Goal: Task Accomplishment & Management: Use online tool/utility

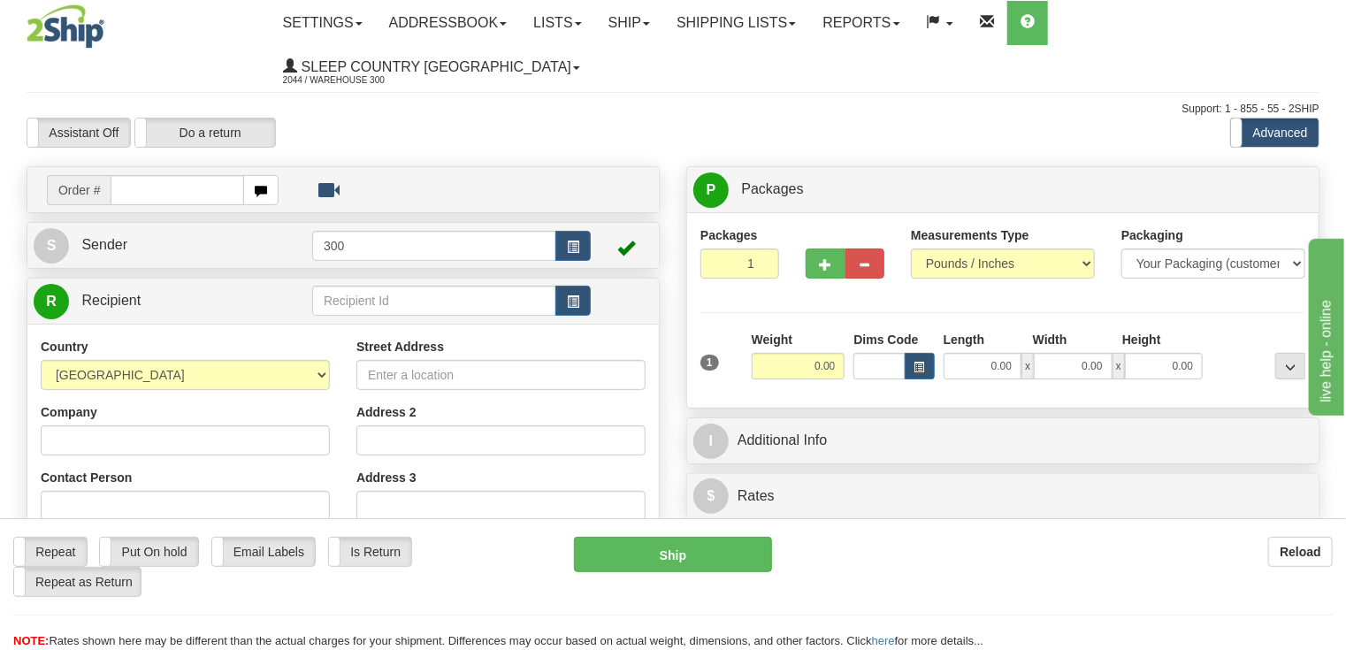
click at [136, 175] on input "text" at bounding box center [177, 190] width 133 height 30
type input "9002I004725"
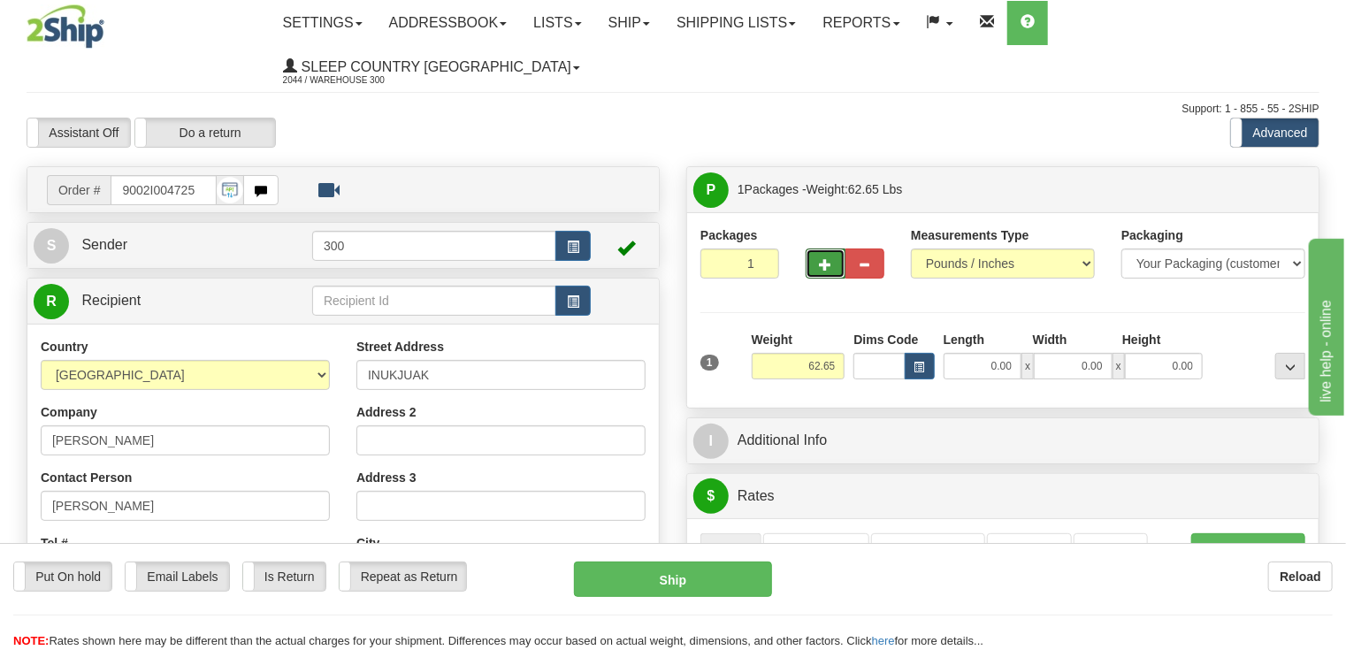
click at [827, 259] on span "button" at bounding box center [825, 264] width 12 height 11
type input "2"
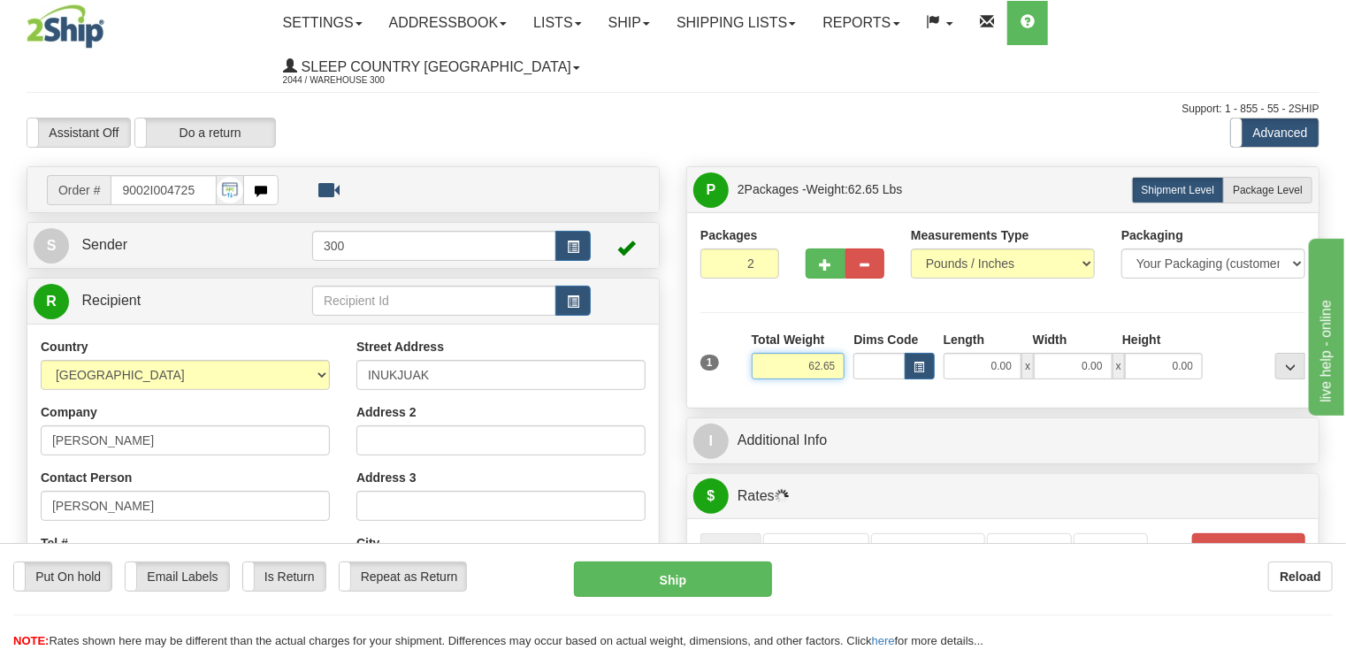
drag, startPoint x: 803, startPoint y: 324, endPoint x: 851, endPoint y: 324, distance: 47.7
click at [851, 331] on div "1 Total Weight 62.65 Dims Code x" at bounding box center [1003, 362] width 614 height 63
drag, startPoint x: 820, startPoint y: 323, endPoint x: 854, endPoint y: 323, distance: 34.5
click at [854, 331] on div "1 Total Weight 13 Dims Code" at bounding box center [1003, 362] width 614 height 63
type input "30.00"
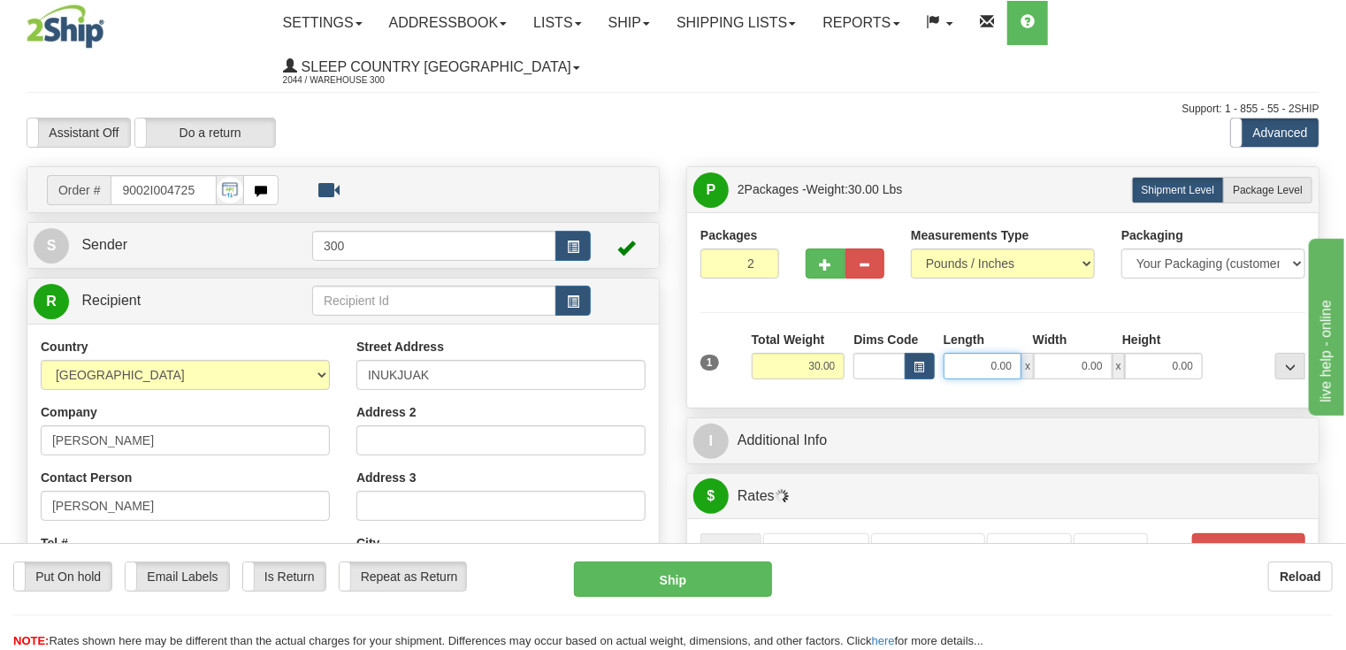
drag, startPoint x: 990, startPoint y: 324, endPoint x: 1027, endPoint y: 329, distance: 37.5
click at [1026, 353] on div "0.00 x 0.00 x 0.00" at bounding box center [1073, 366] width 260 height 27
type input "3"
type input "13.00"
click at [1076, 353] on input "0.00" at bounding box center [1073, 366] width 79 height 27
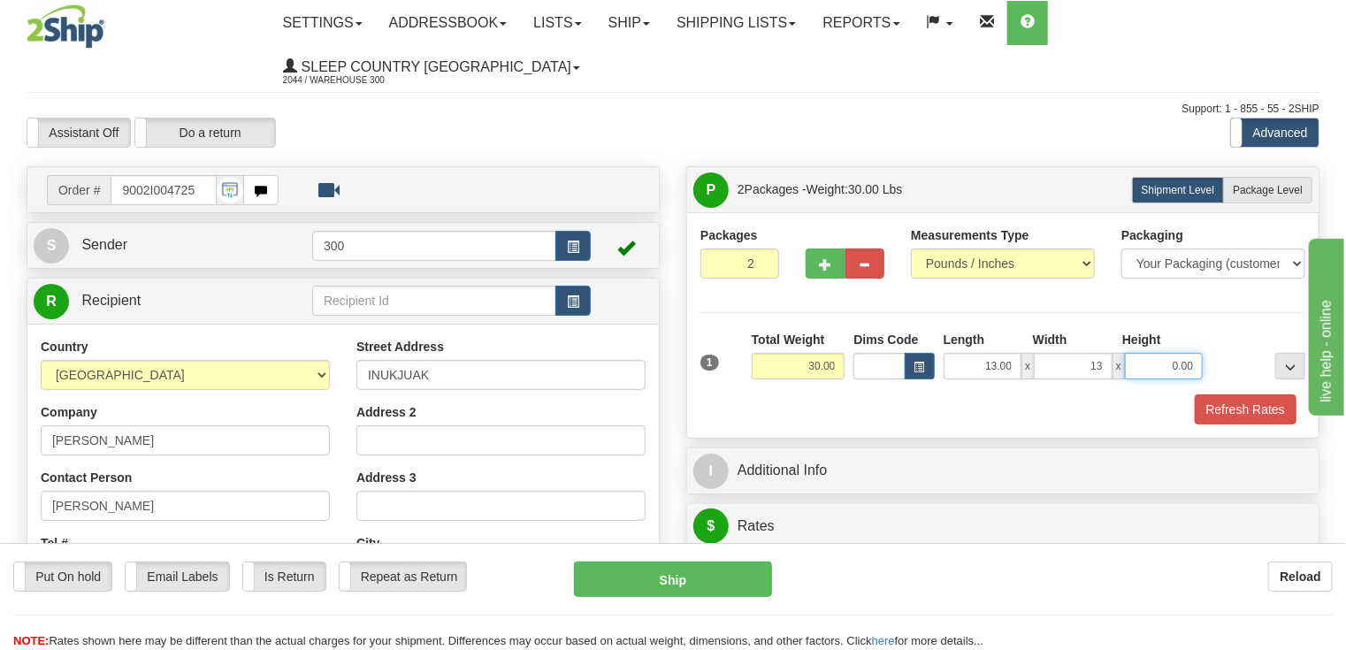
type input "13.00"
drag, startPoint x: 1167, startPoint y: 317, endPoint x: 1208, endPoint y: 324, distance: 41.4
click at [1208, 331] on div "1 Total Weight 30.00 Dims Code x" at bounding box center [1003, 362] width 614 height 63
type input "40.00"
click at [1230, 394] on button "Refresh Rates" at bounding box center [1245, 409] width 102 height 30
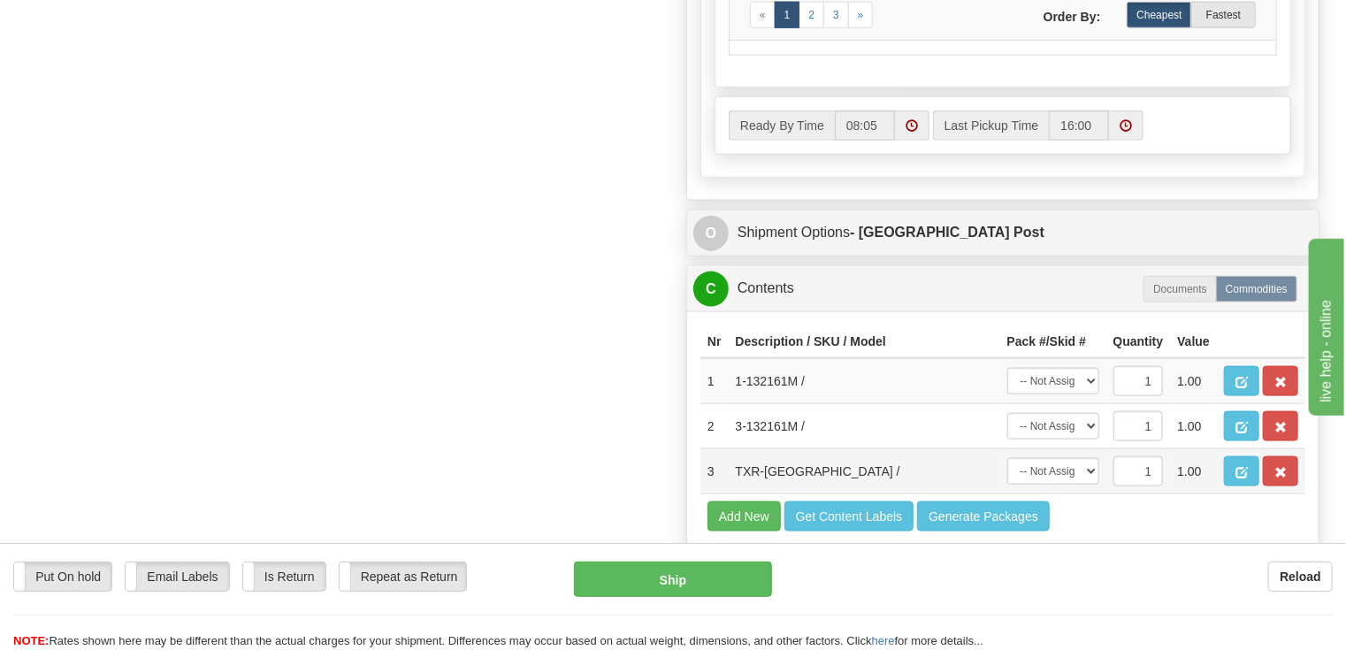
scroll to position [1061, 0]
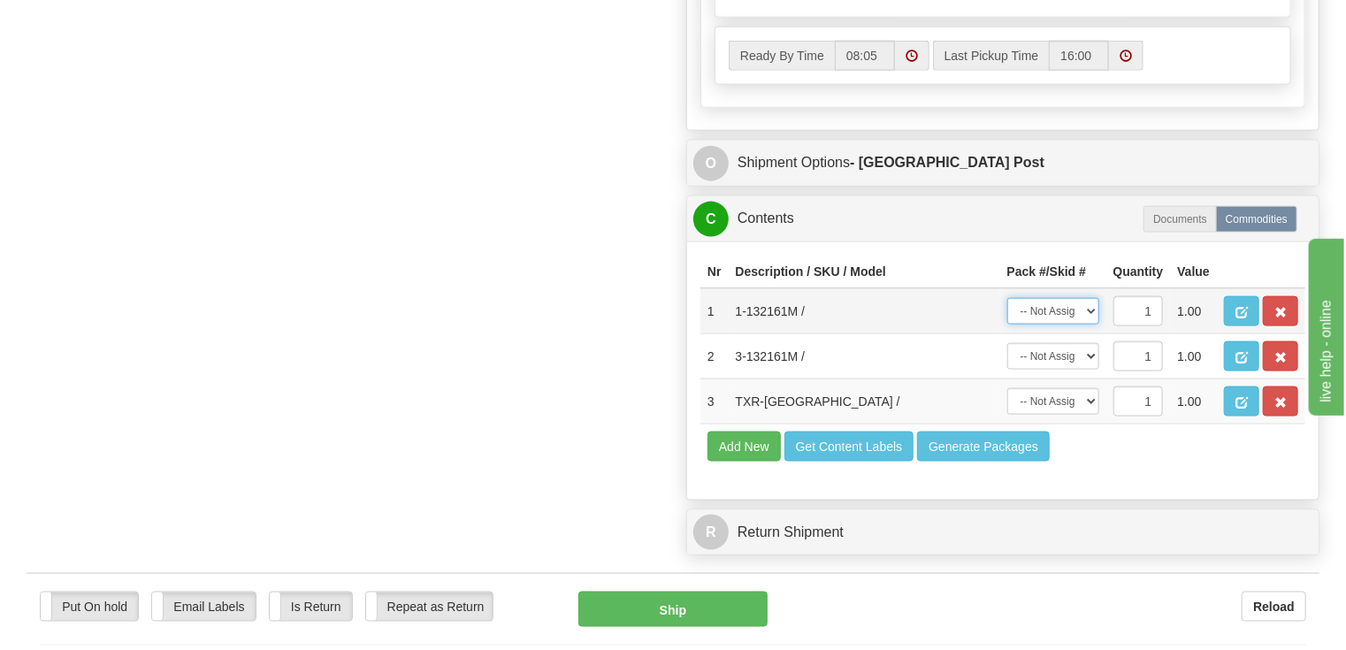
click at [1090, 298] on select "-- Not Assigned -- Package 1 Package 2" at bounding box center [1053, 311] width 92 height 27
select select "0"
click at [1007, 298] on select "-- Not Assigned -- Package 1 Package 2" at bounding box center [1053, 311] width 92 height 27
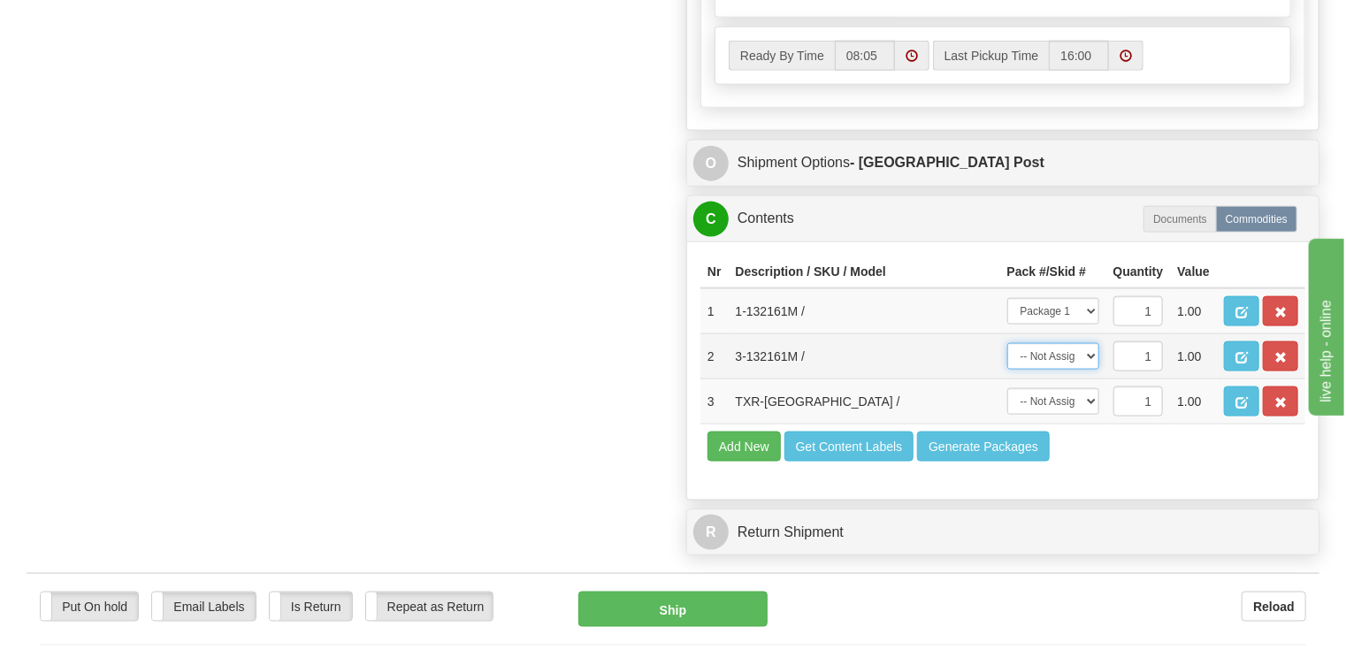
click at [1092, 343] on select "-- Not Assigned -- Package 1 Package 2" at bounding box center [1053, 356] width 92 height 27
select select "1"
click at [1007, 343] on select "-- Not Assigned -- Package 1 Package 2" at bounding box center [1053, 356] width 92 height 27
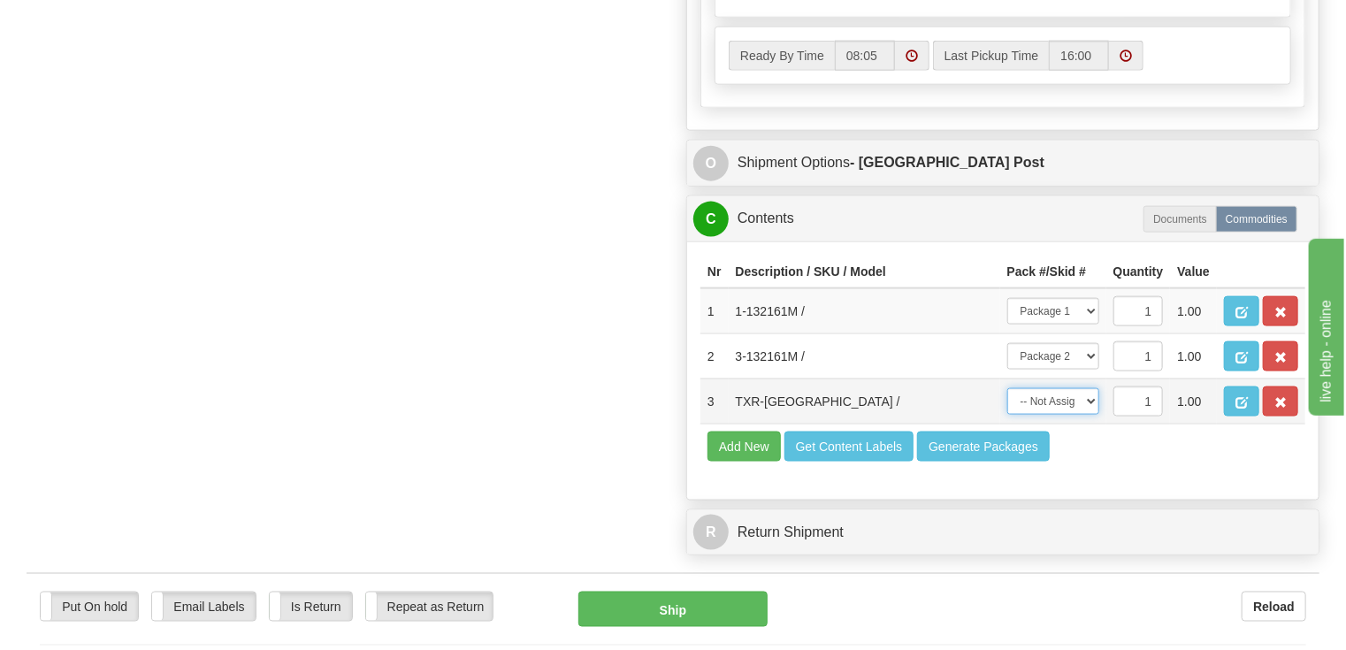
click at [1091, 388] on select "-- Not Assigned -- Package 1 Package 2" at bounding box center [1053, 401] width 92 height 27
select select "1"
click at [1007, 388] on select "-- Not Assigned -- Package 1 Package 2" at bounding box center [1053, 401] width 92 height 27
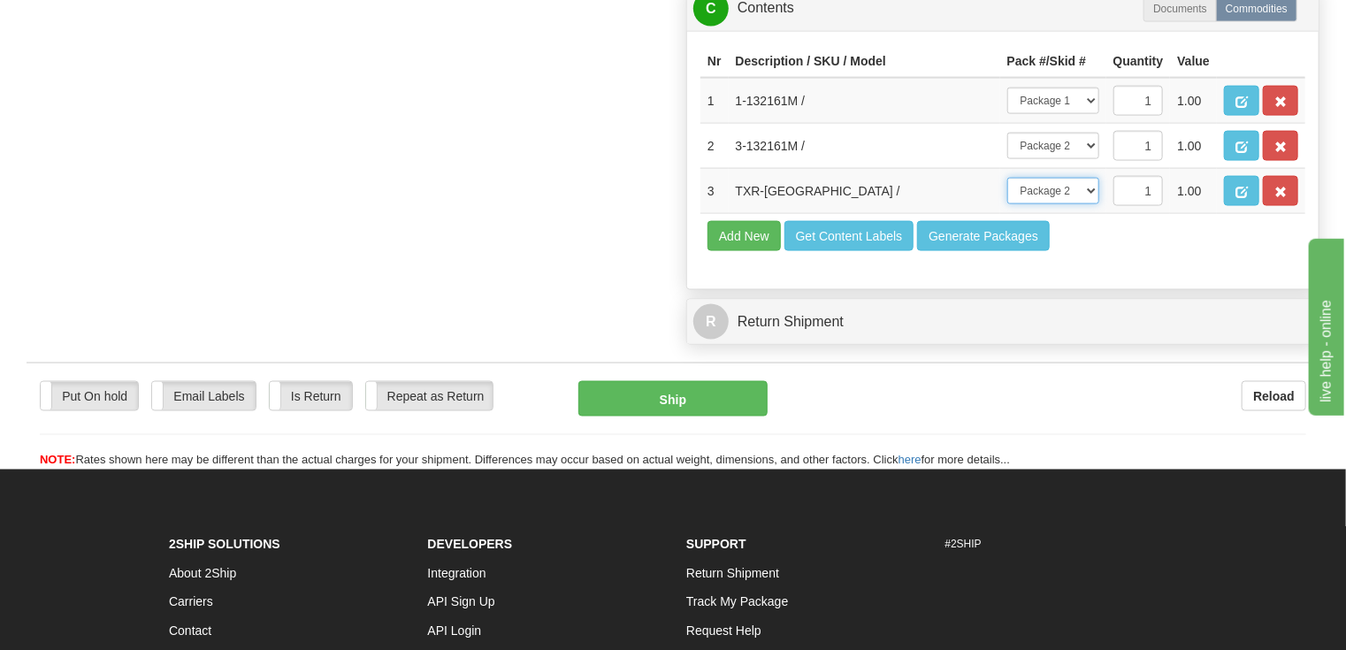
scroll to position [1273, 0]
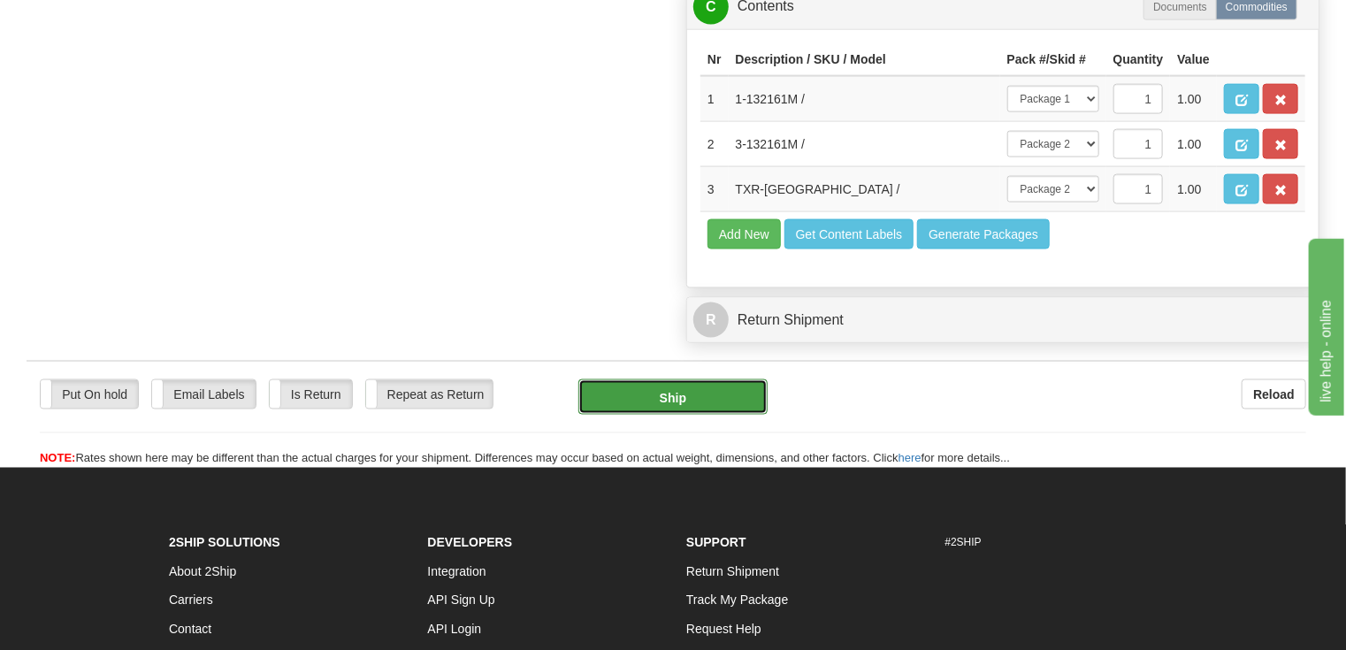
click at [682, 379] on button "Ship" at bounding box center [672, 396] width 189 height 35
type input "DOM.EP"
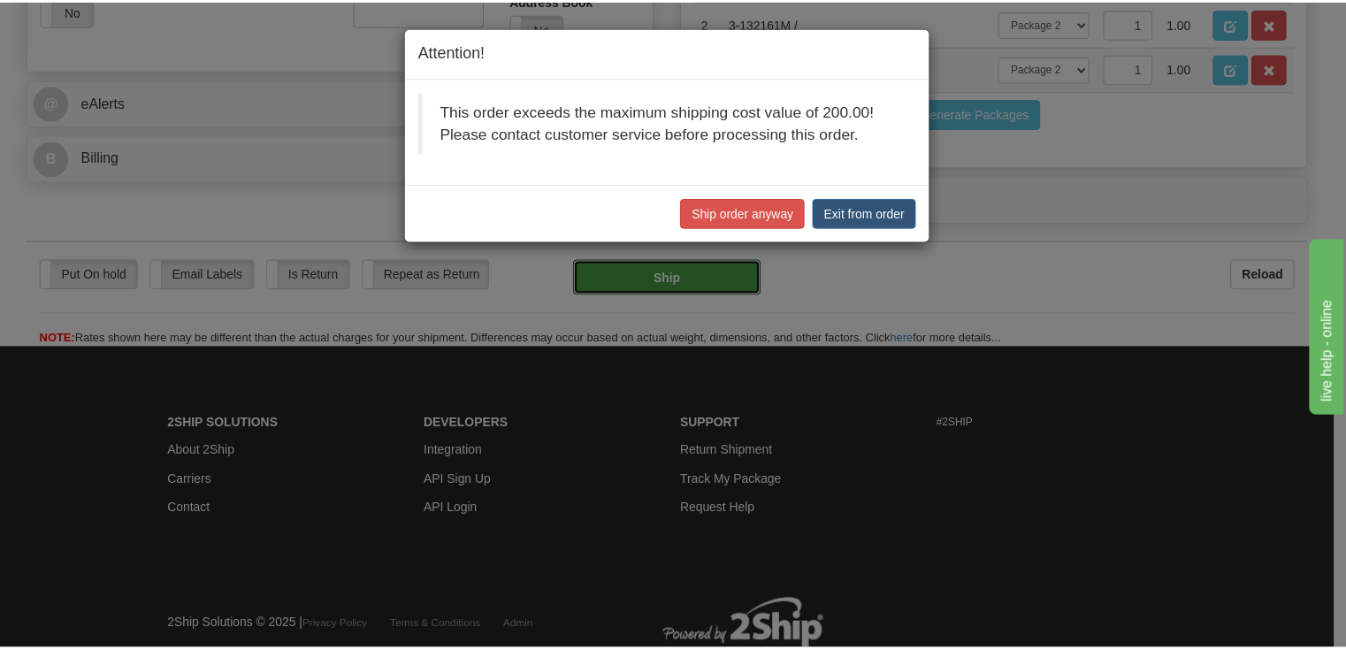
scroll to position [640, 0]
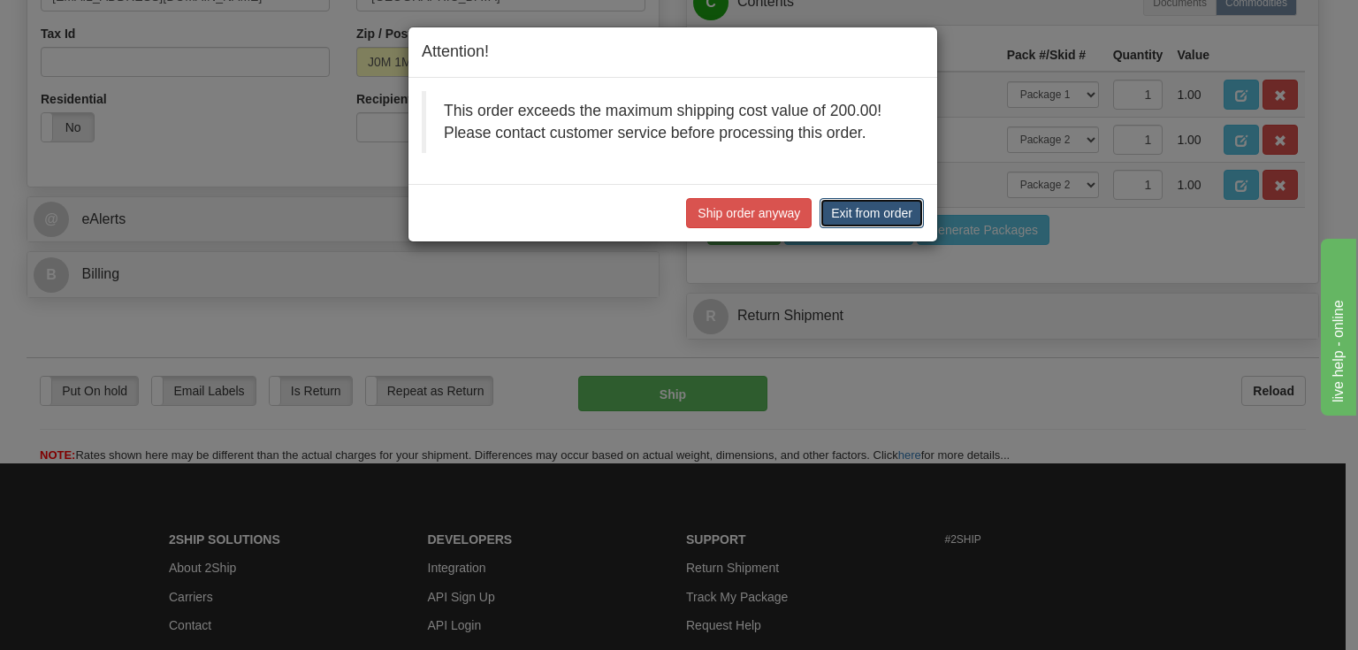
click at [866, 215] on button "Exit from order" at bounding box center [872, 213] width 104 height 30
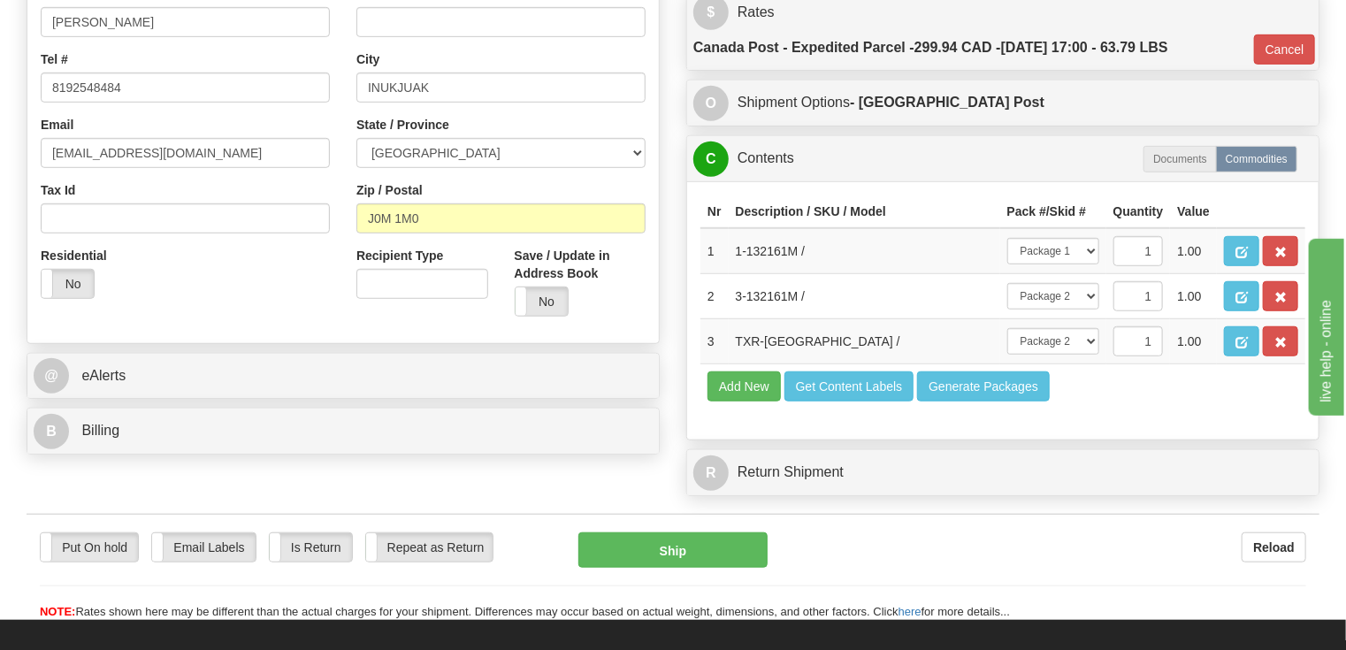
scroll to position [216, 0]
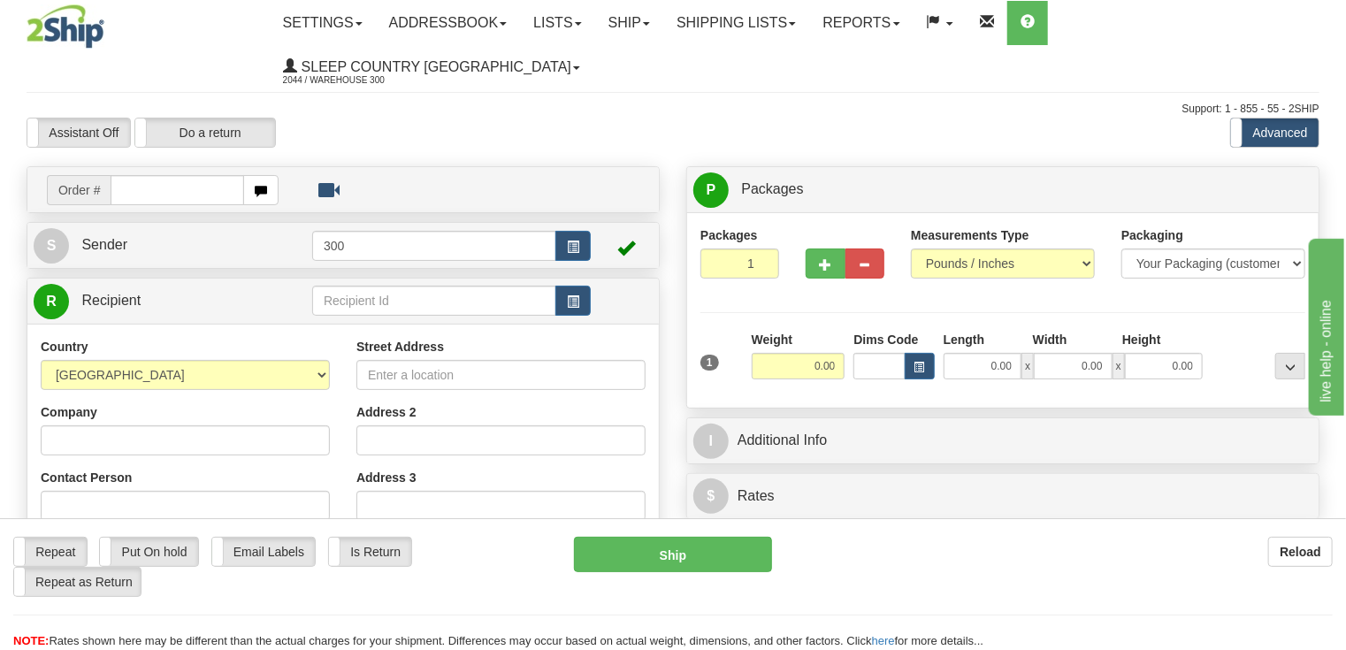
click at [160, 175] on input "text" at bounding box center [177, 190] width 133 height 30
type input "9007G447165"
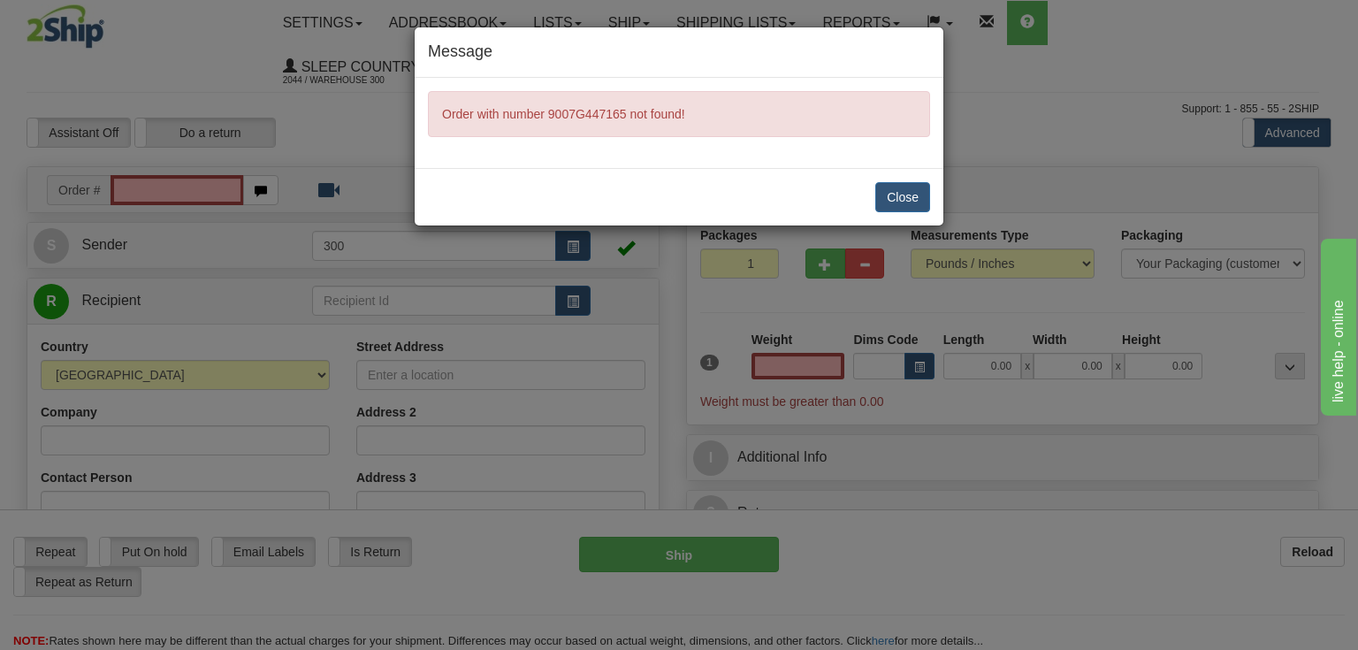
type input "0.00"
click at [916, 192] on button "Close" at bounding box center [902, 197] width 55 height 30
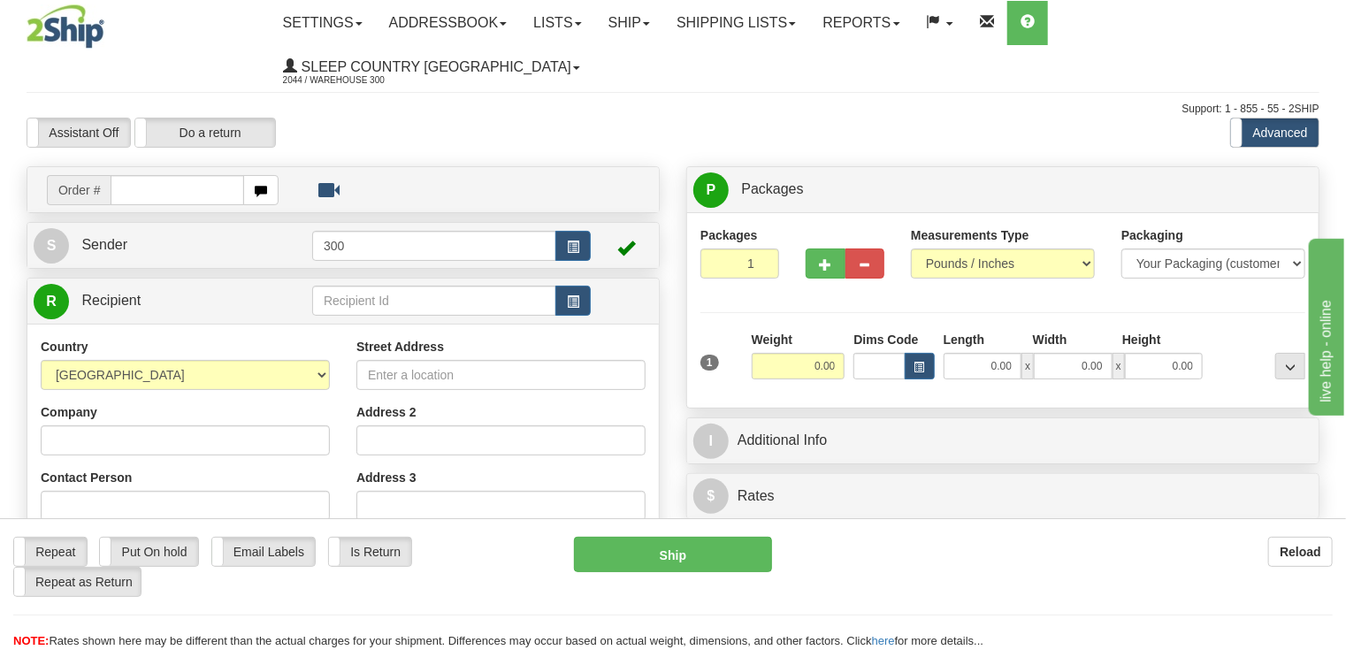
drag, startPoint x: 142, startPoint y: 145, endPoint x: 256, endPoint y: 566, distance: 436.0
click at [141, 175] on input "text" at bounding box center [177, 190] width 133 height 30
click at [156, 175] on input "text" at bounding box center [177, 190] width 133 height 30
type input "9002I004725"
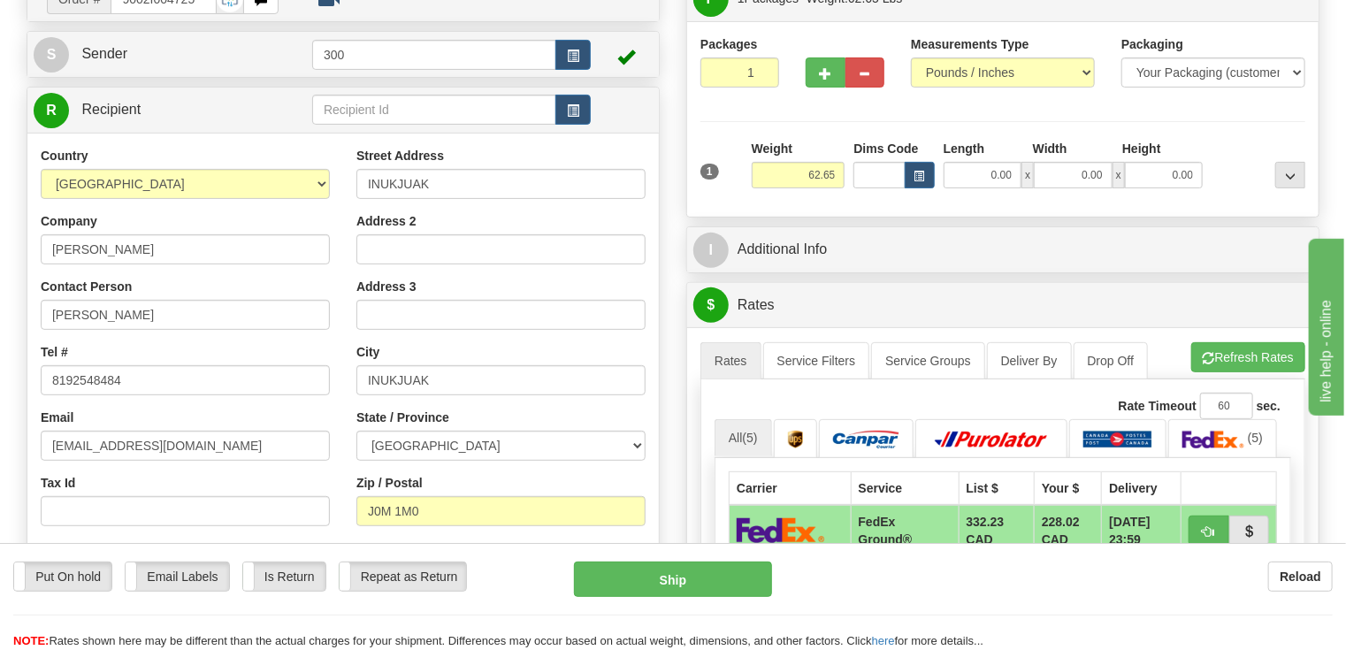
scroll to position [141, 0]
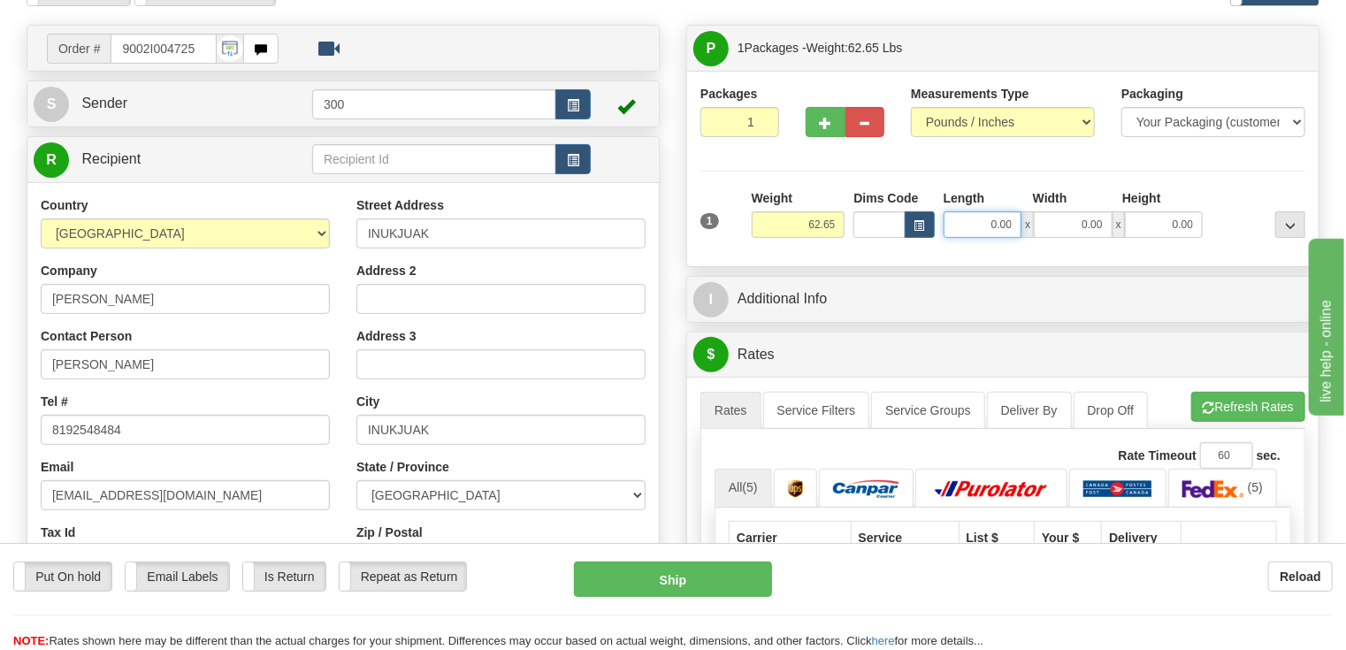
drag, startPoint x: 983, startPoint y: 181, endPoint x: 1061, endPoint y: 193, distance: 78.6
click at [1061, 211] on div "0.00 x 0.00 x 0.00" at bounding box center [1073, 224] width 260 height 27
type input "13.00"
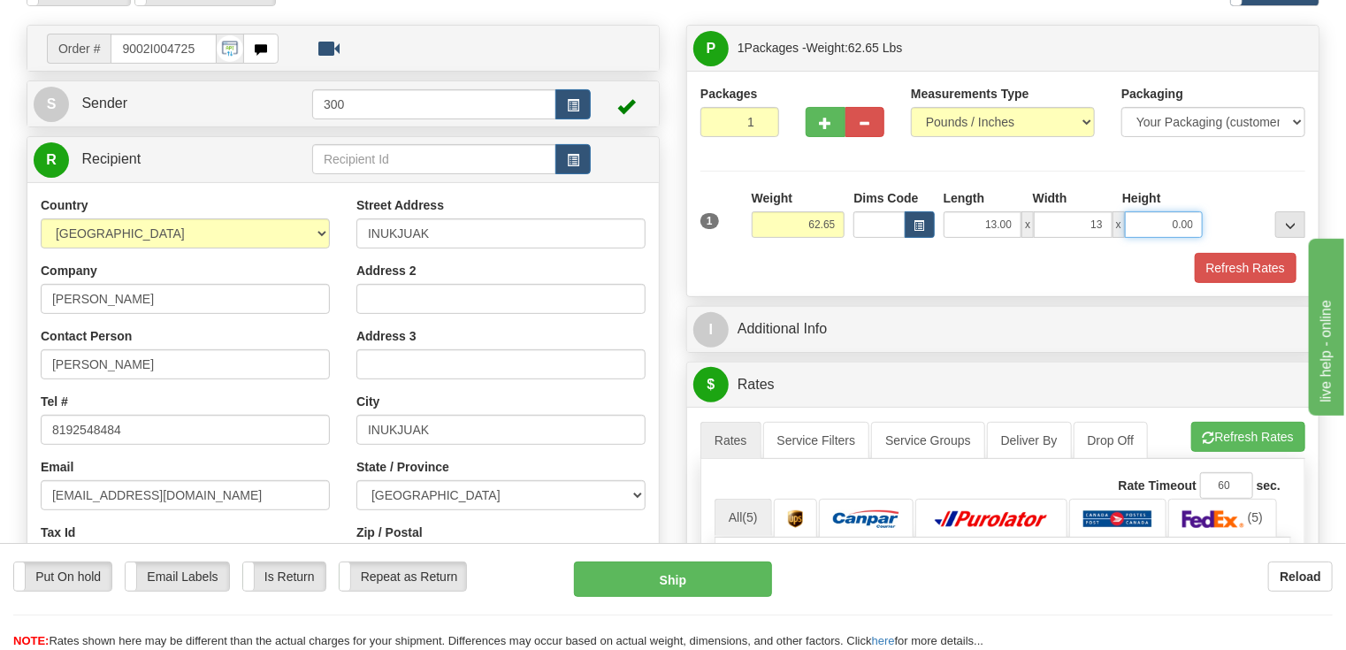
type input "13.00"
type input "40.00"
click at [1266, 253] on button "Refresh Rates" at bounding box center [1245, 268] width 102 height 30
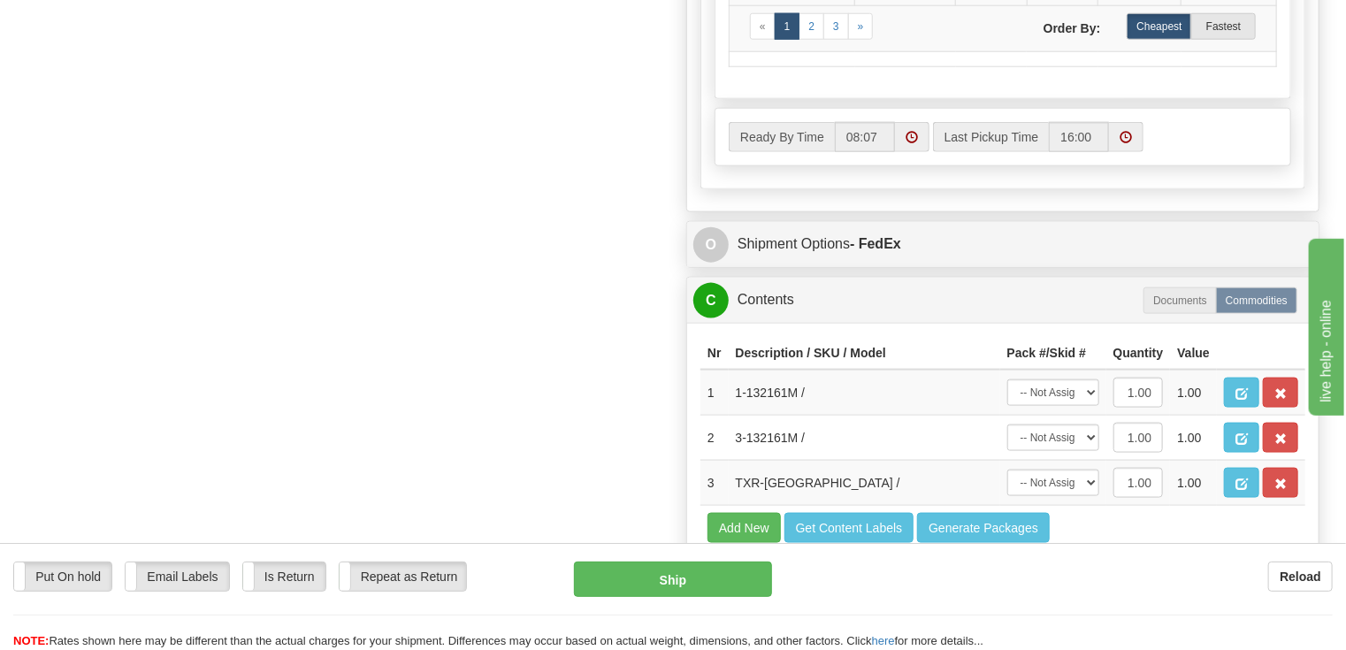
scroll to position [990, 0]
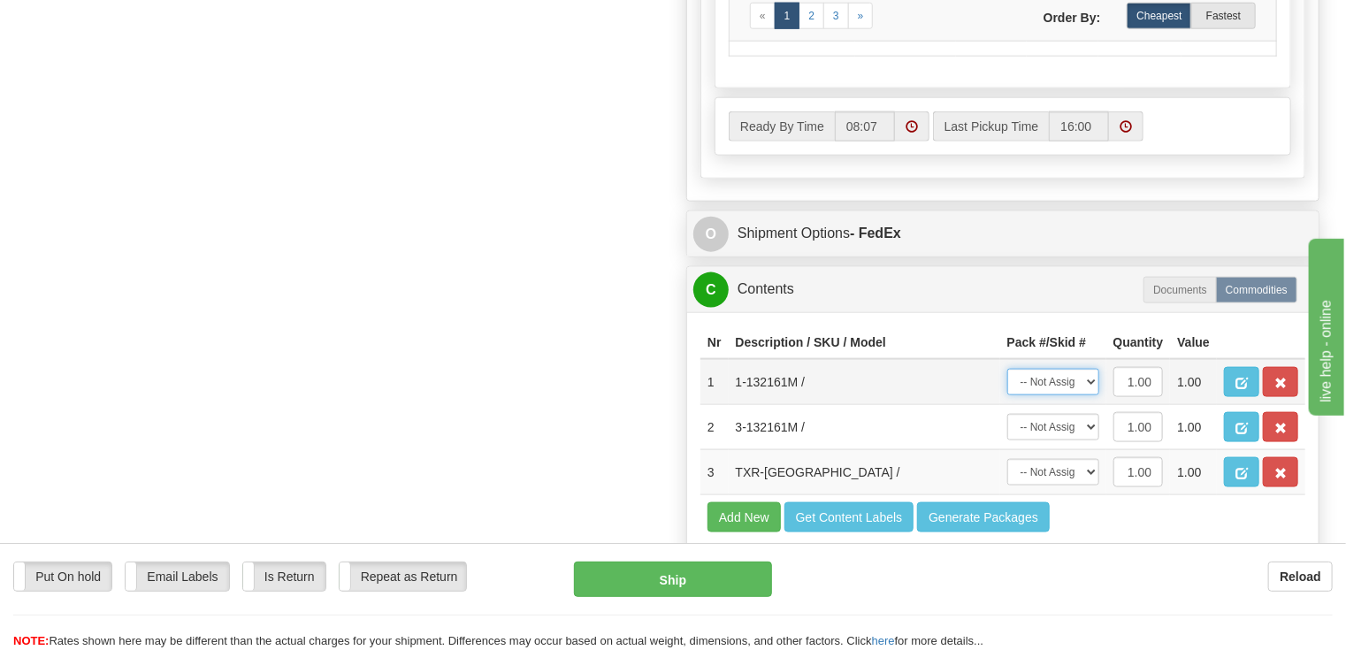
click at [1087, 369] on select "-- Not Assigned -- Package 1" at bounding box center [1053, 382] width 92 height 27
select select "0"
click at [1007, 369] on select "-- Not Assigned -- Package 1" at bounding box center [1053, 382] width 92 height 27
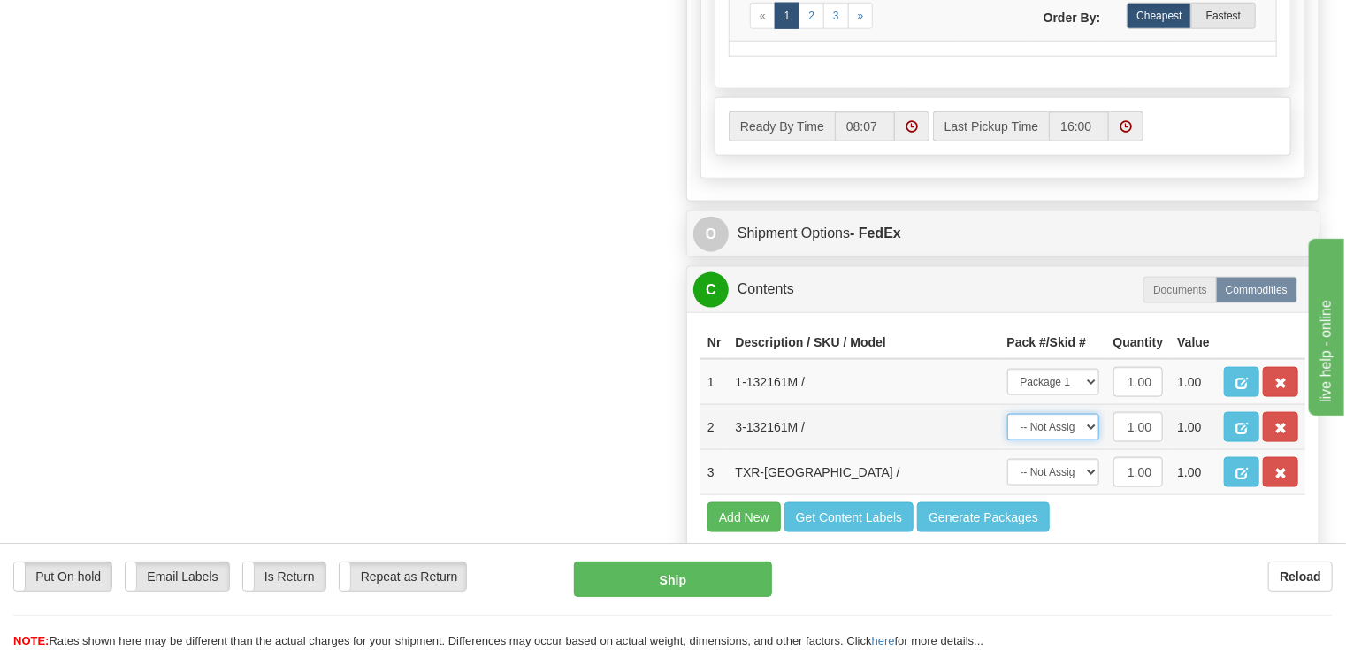
click at [1093, 414] on select "-- Not Assigned -- Package 1" at bounding box center [1053, 427] width 92 height 27
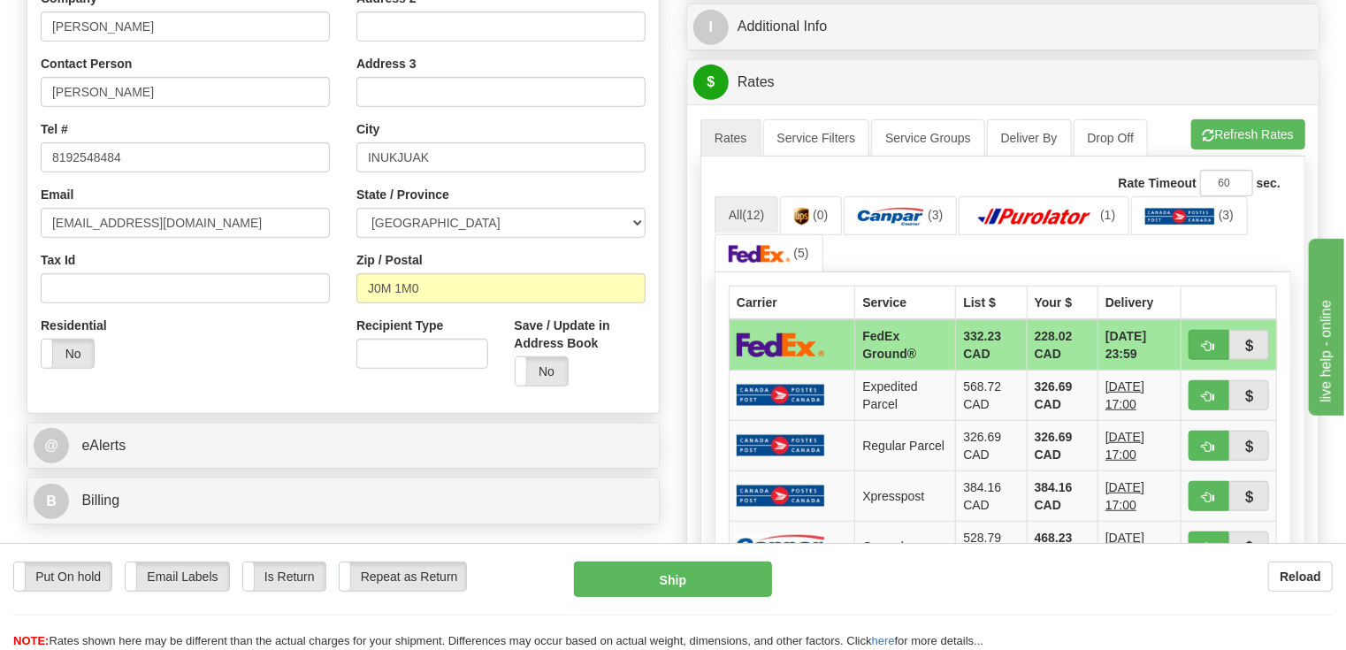
scroll to position [141, 0]
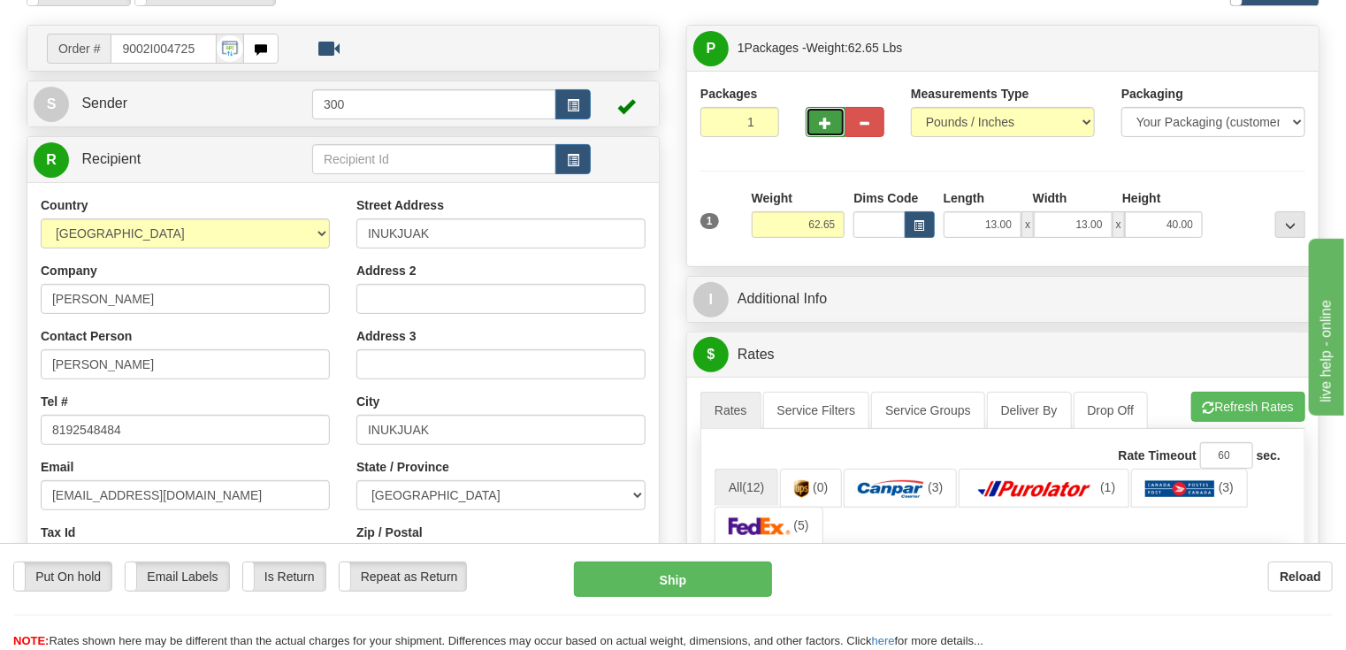
click at [830, 118] on span "button" at bounding box center [825, 123] width 12 height 11
type input "2"
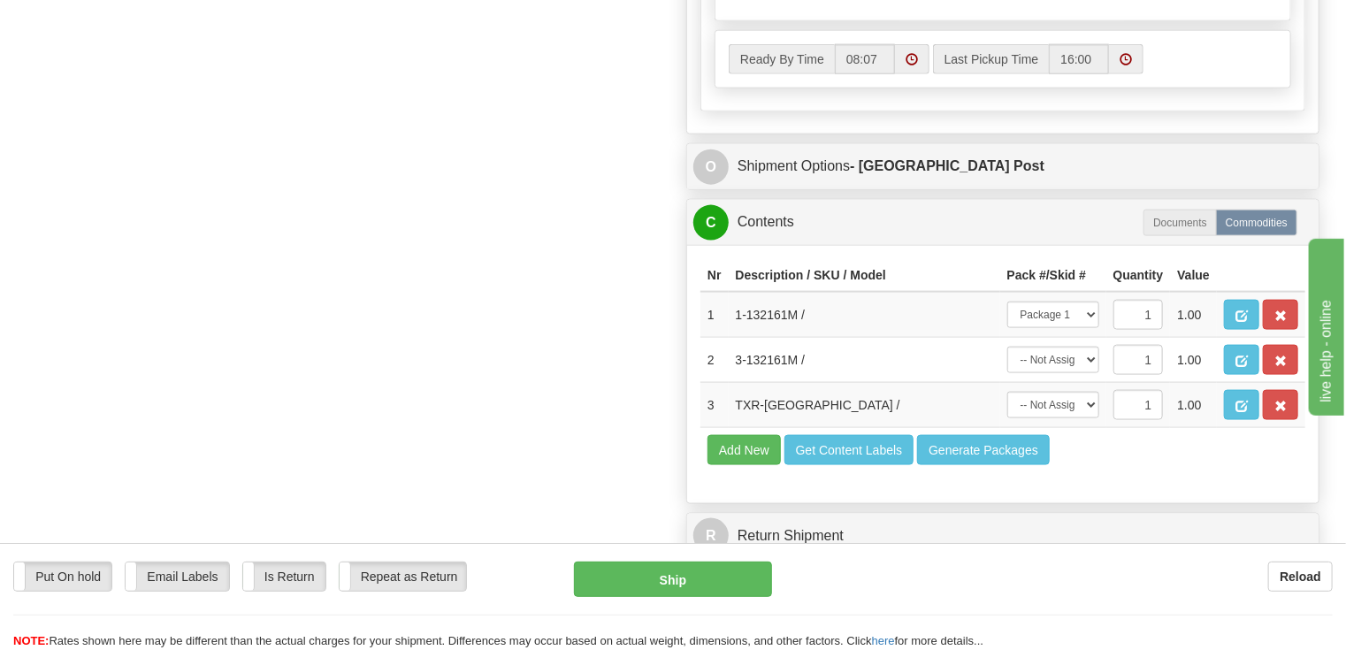
scroll to position [1061, 0]
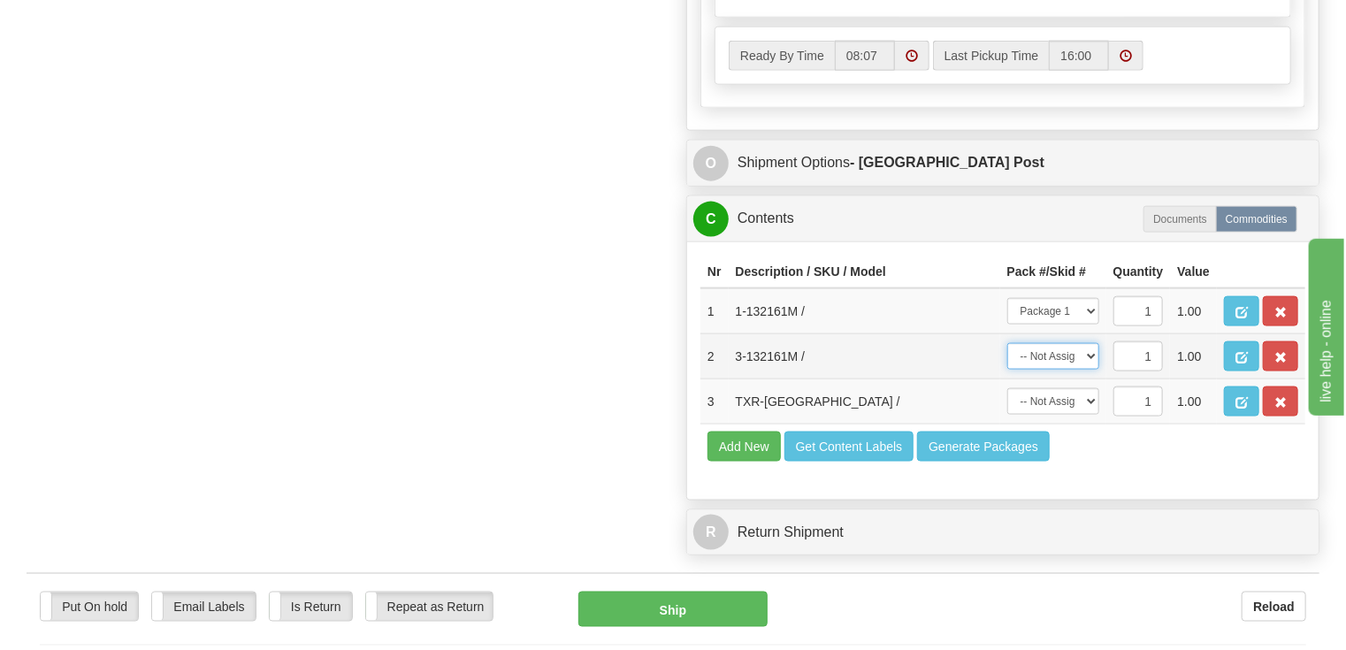
click at [1089, 343] on select "-- Not Assigned -- Package 1 Package 2" at bounding box center [1053, 356] width 92 height 27
select select "1"
click at [1007, 343] on select "-- Not Assigned -- Package 1 Package 2" at bounding box center [1053, 356] width 92 height 27
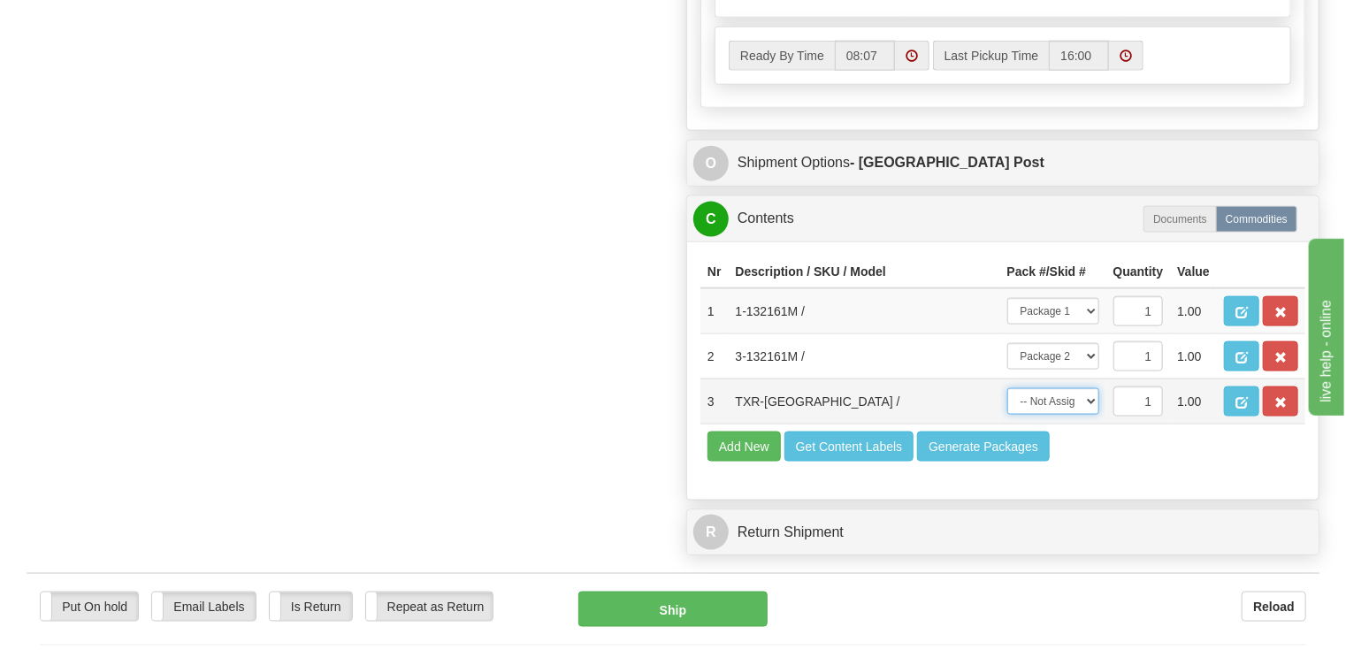
drag, startPoint x: 1091, startPoint y: 351, endPoint x: 1087, endPoint y: 361, distance: 10.3
click at [1091, 388] on select "-- Not Assigned -- Package 1 Package 2" at bounding box center [1053, 401] width 92 height 27
select select "1"
click at [1007, 388] on select "-- Not Assigned -- Package 1 Package 2" at bounding box center [1053, 401] width 92 height 27
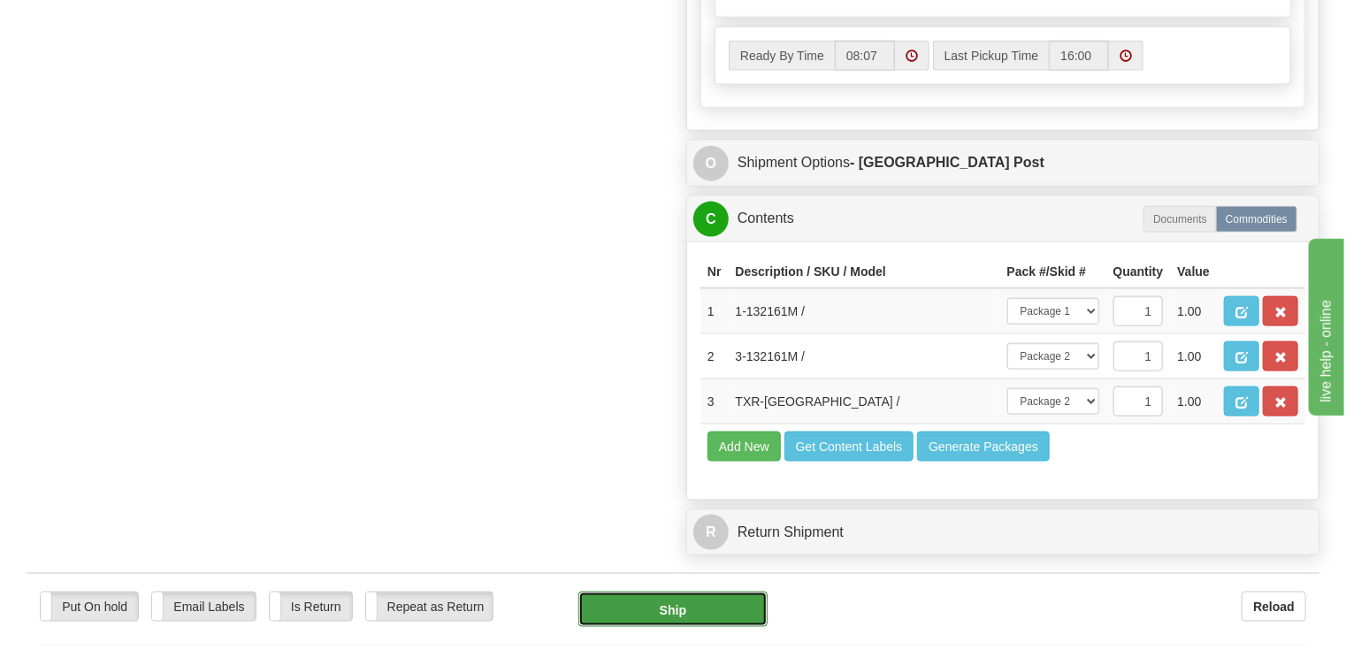
click at [684, 591] on button "Ship" at bounding box center [672, 608] width 189 height 35
type input "DOM.EP"
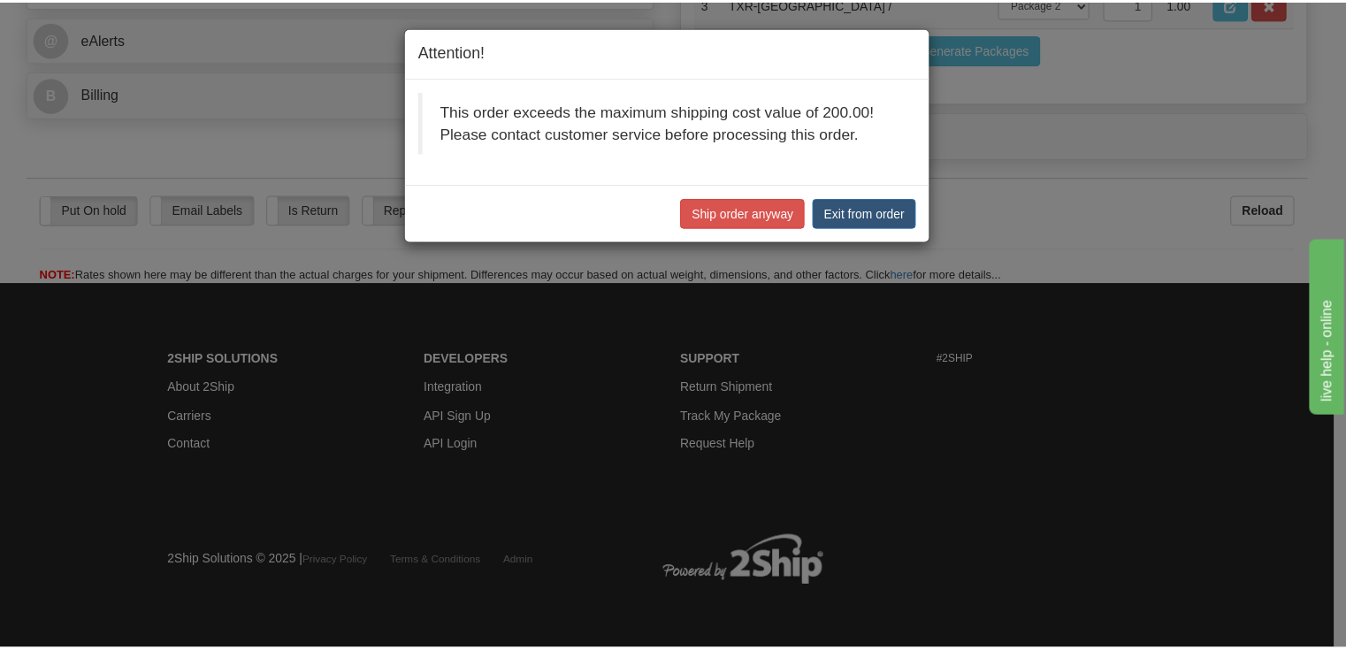
scroll to position [776, 0]
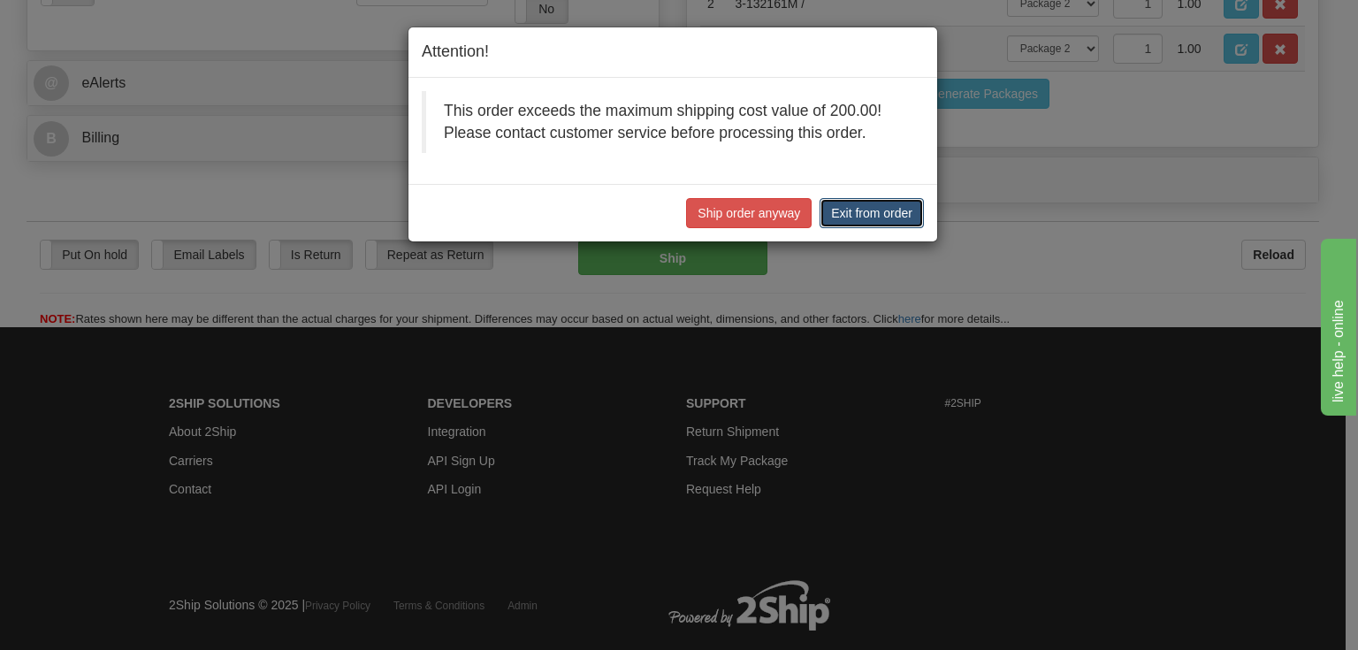
click at [874, 208] on button "Exit from order" at bounding box center [872, 213] width 104 height 30
